Goal: Information Seeking & Learning: Learn about a topic

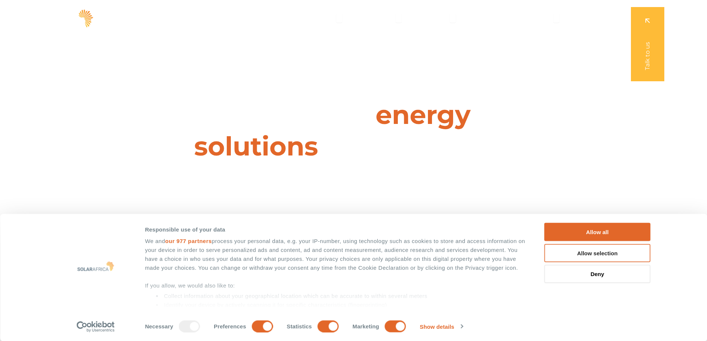
click at [624, 254] on button "Allow selection" at bounding box center [597, 253] width 106 height 18
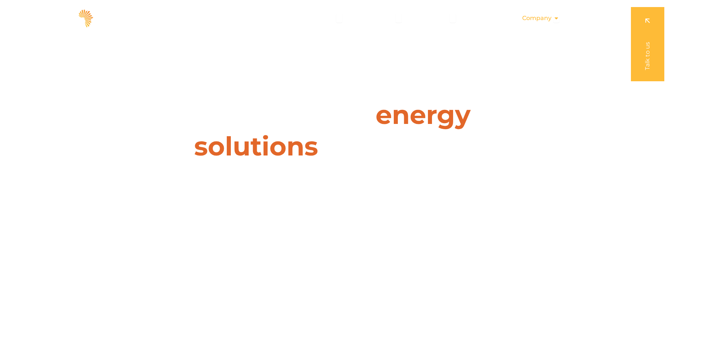
click at [540, 16] on span "Company" at bounding box center [536, 18] width 29 height 9
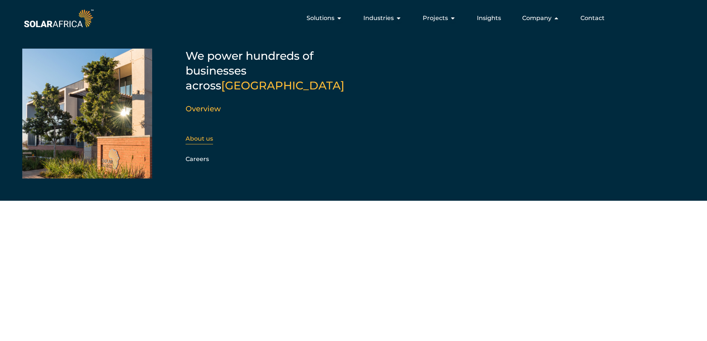
click at [200, 133] on div "About us" at bounding box center [226, 138] width 80 height 11
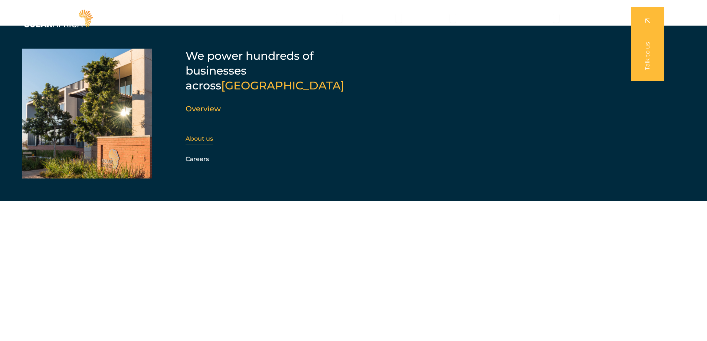
click at [200, 135] on link "About us" at bounding box center [199, 138] width 27 height 7
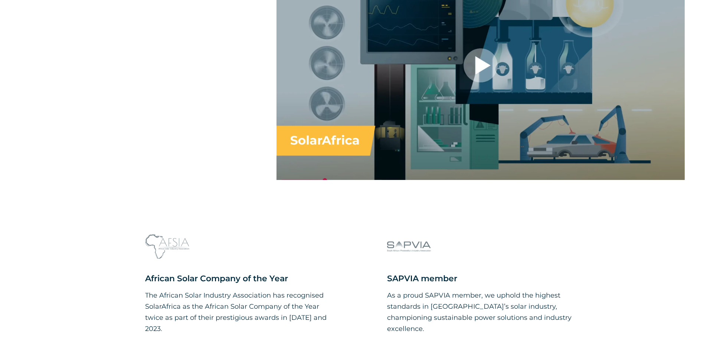
scroll to position [2609, 0]
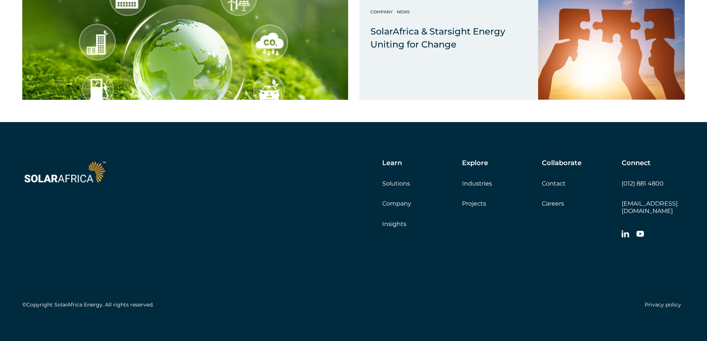
scroll to position [1876, 0]
